Goal: Task Accomplishment & Management: Use online tool/utility

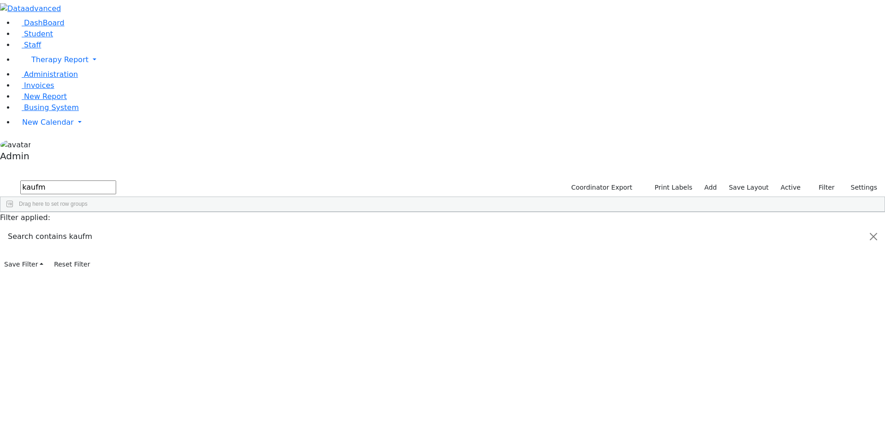
click at [35, 113] on li "Busing System" at bounding box center [450, 107] width 870 height 11
click at [36, 127] on span "New Calendar" at bounding box center [48, 122] width 52 height 9
click at [36, 145] on span "Calendar" at bounding box center [36, 140] width 33 height 9
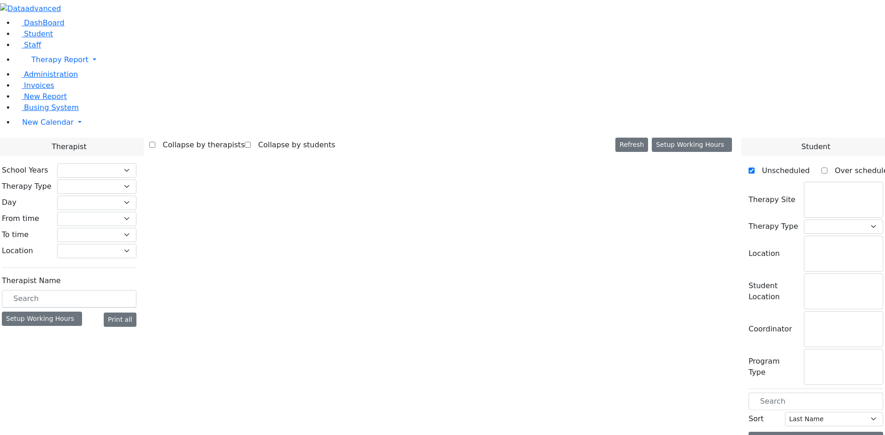
select select "212"
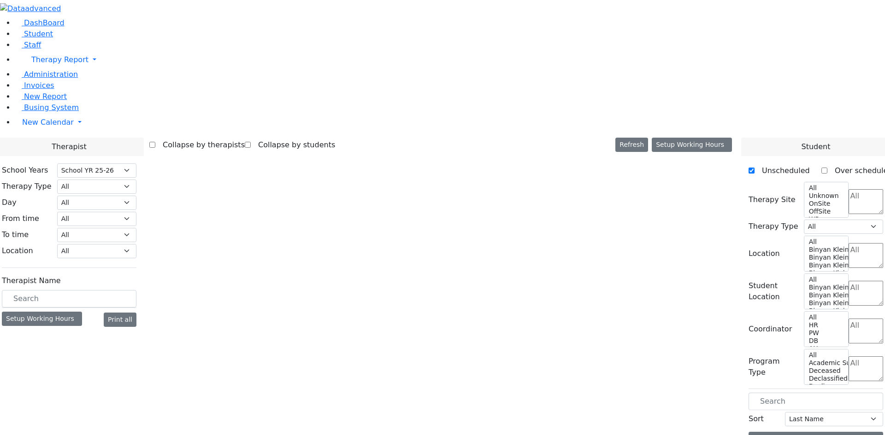
select select "3"
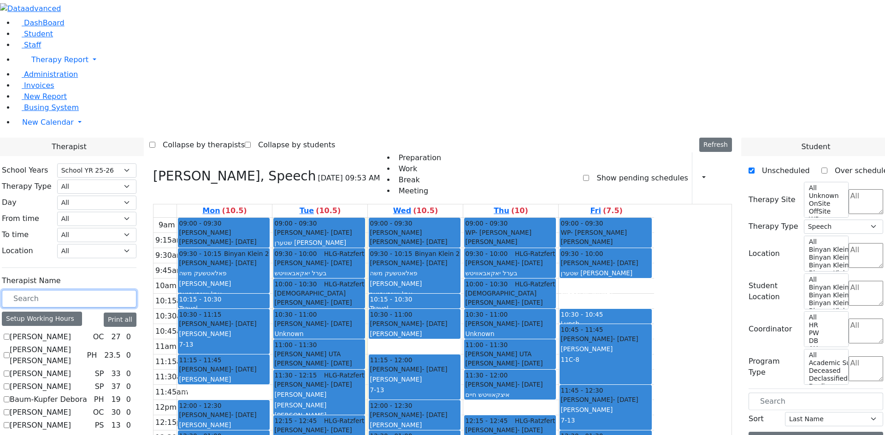
click at [136, 290] on input "text" at bounding box center [69, 299] width 135 height 18
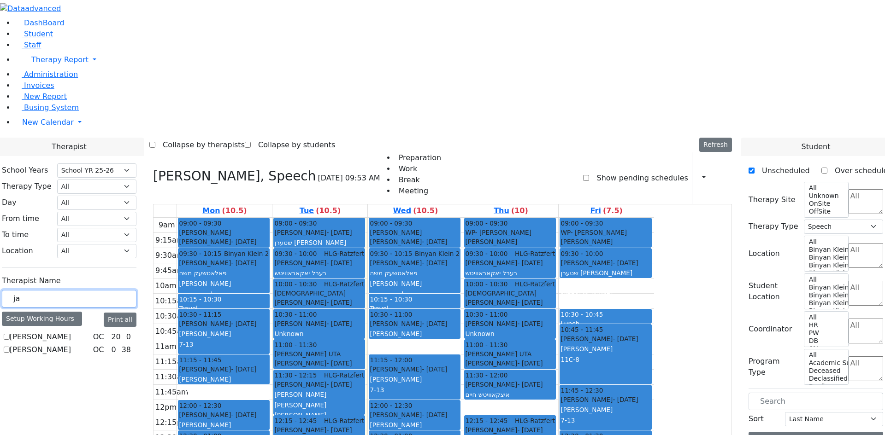
type input "j"
type input "ci"
click at [71, 332] on label "Citer Yacov" at bounding box center [40, 337] width 61 height 11
click at [10, 334] on input "Citer Yacov" at bounding box center [7, 337] width 6 height 6
checkbox input "true"
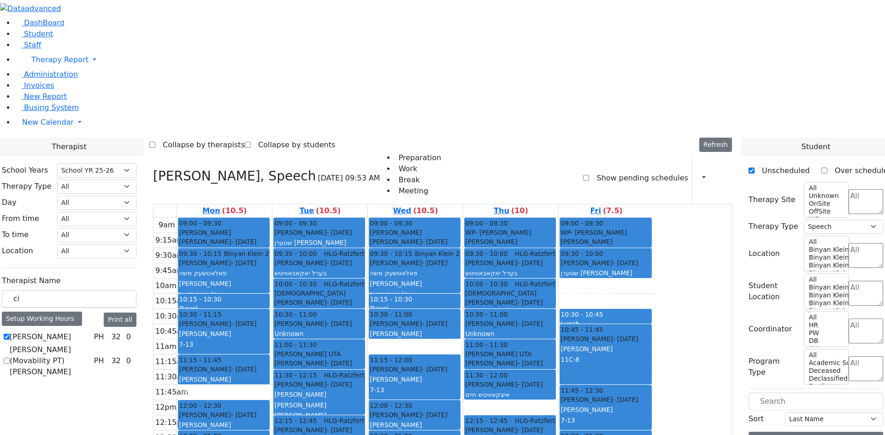
select select "2"
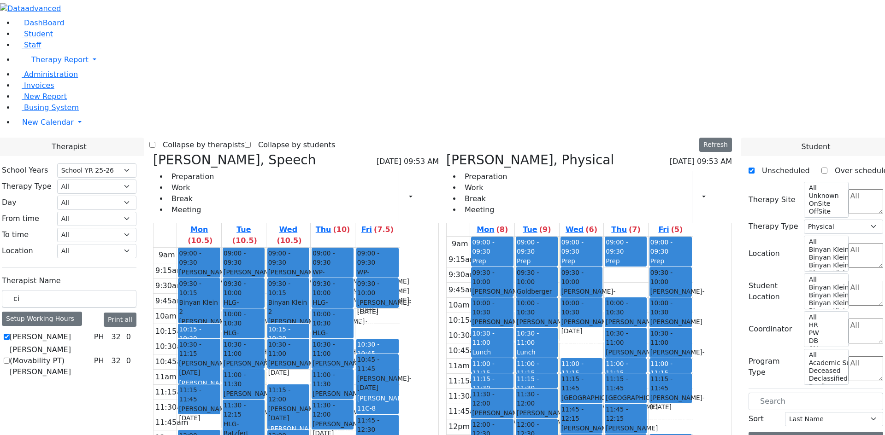
click at [153, 152] on icon at bounding box center [153, 159] width 0 height 15
